Goal: Task Accomplishment & Management: Use online tool/utility

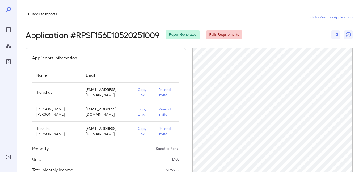
click at [45, 14] on p "Back to reports" at bounding box center [44, 13] width 25 height 5
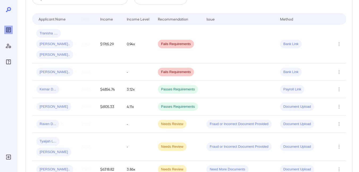
scroll to position [48, 0]
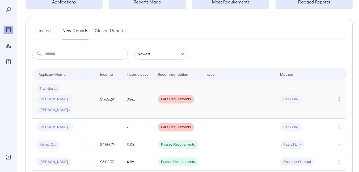
click at [341, 96] on icon "Row Actions" at bounding box center [339, 99] width 6 height 6
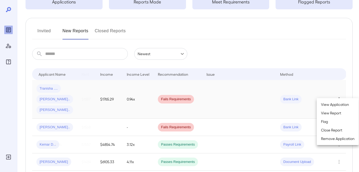
click at [286, 52] on div at bounding box center [179, 86] width 359 height 172
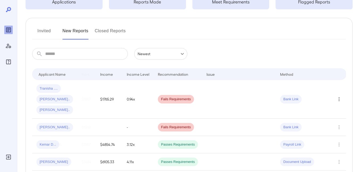
drag, startPoint x: 67, startPoint y: 89, endPoint x: 73, endPoint y: 93, distance: 7.4
click at [67, 97] on span "tyrone I..." at bounding box center [54, 99] width 37 height 5
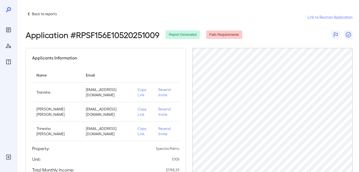
click at [147, 112] on p "Copy Link" at bounding box center [144, 111] width 12 height 11
click at [150, 117] on p "Copy Link" at bounding box center [144, 111] width 12 height 11
